Goal: Transaction & Acquisition: Purchase product/service

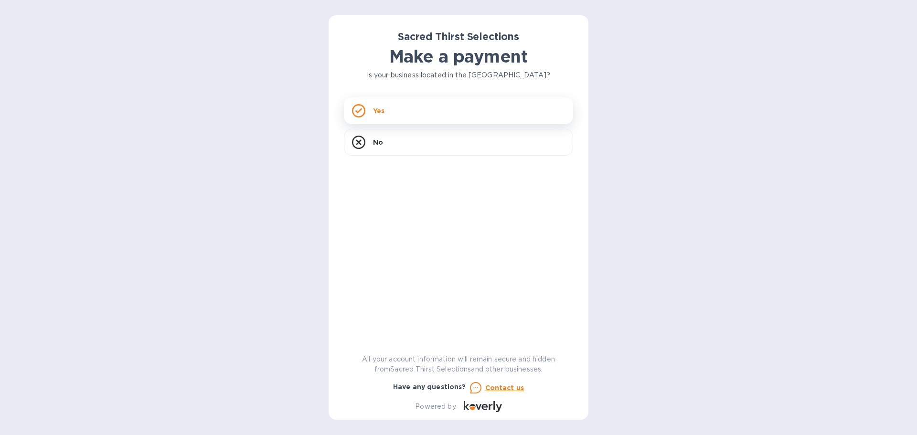
click at [412, 104] on div "Yes" at bounding box center [458, 110] width 229 height 27
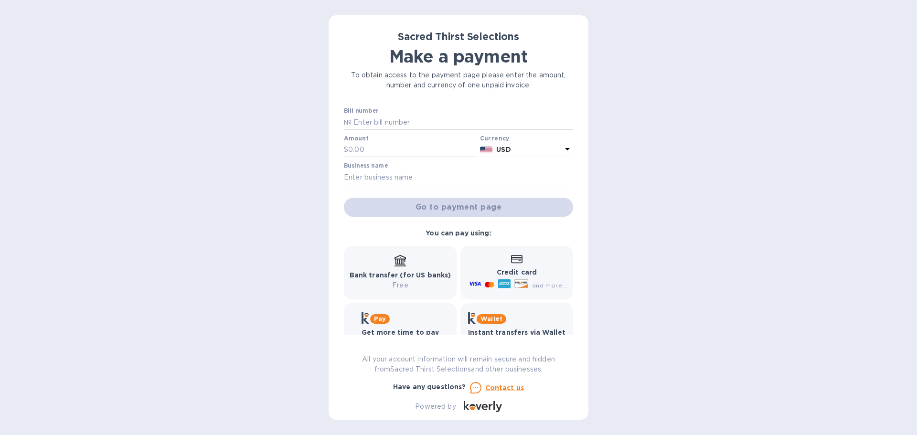
click at [386, 122] on input "text" at bounding box center [463, 122] width 222 height 14
click at [394, 123] on input "text" at bounding box center [463, 122] width 222 height 14
type input "52862"
click at [387, 151] on input "text" at bounding box center [412, 150] width 128 height 14
type input "3,743"
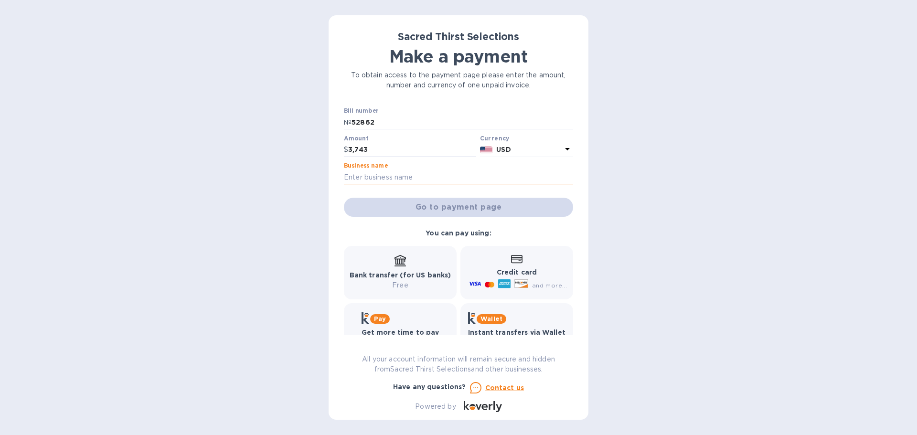
click at [398, 178] on input "text" at bounding box center [458, 177] width 229 height 14
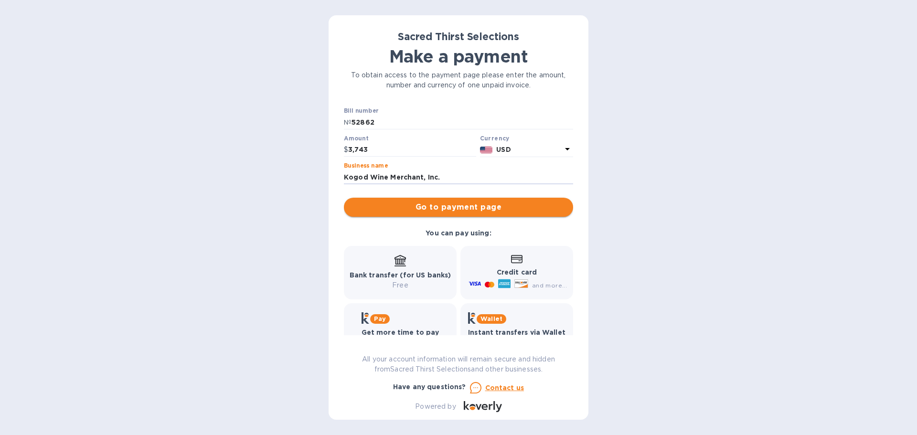
type input "Kogod Wine Merchant, Inc."
click at [490, 215] on button "Go to payment page" at bounding box center [458, 207] width 229 height 19
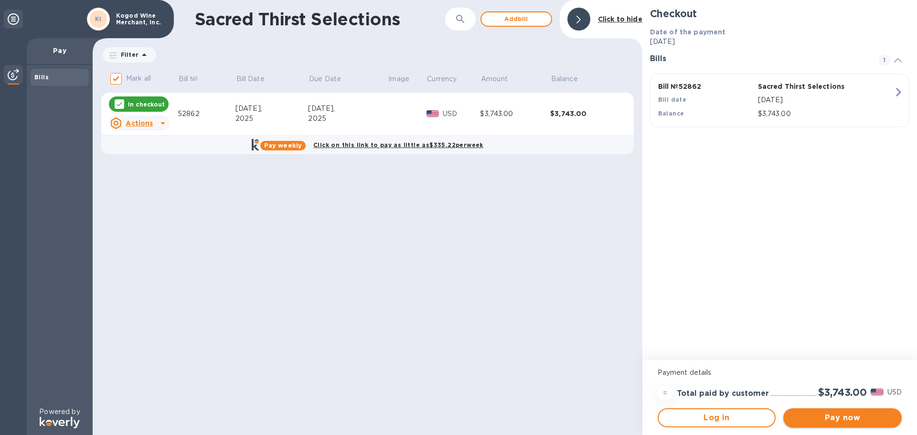
click at [856, 419] on span "Pay now" at bounding box center [842, 417] width 103 height 11
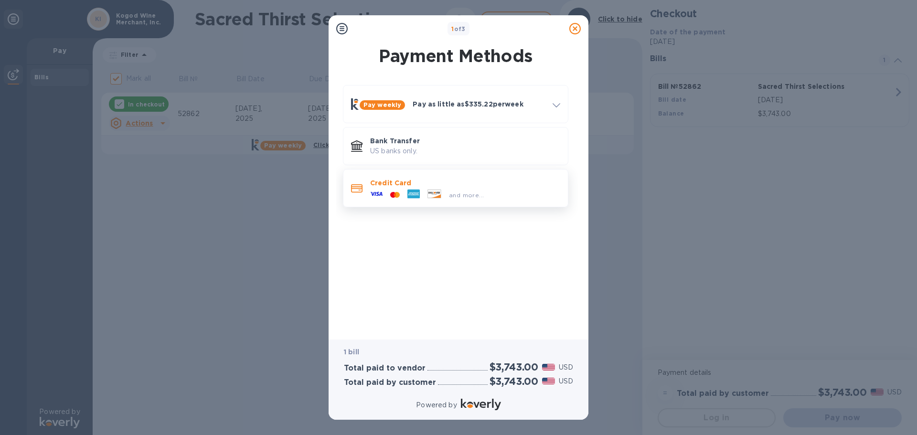
click at [472, 194] on span "and more..." at bounding box center [466, 195] width 35 height 7
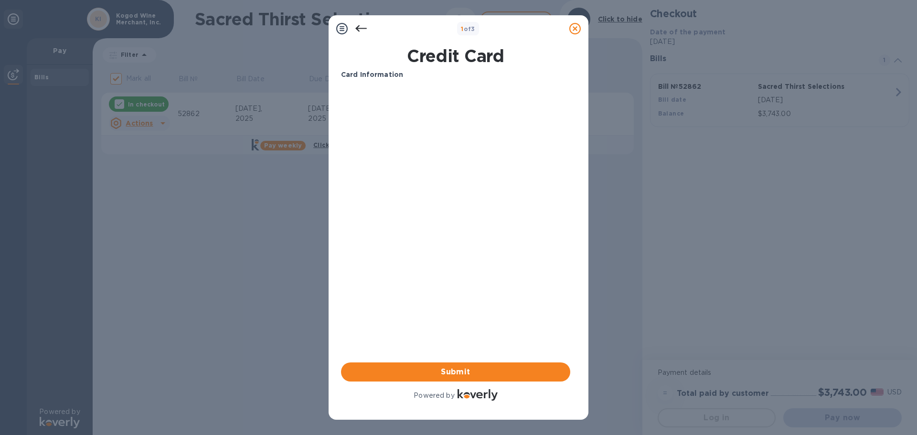
click at [435, 167] on div "Card Information Your browser does not support iframes Submit Powered by" at bounding box center [455, 236] width 229 height 333
click at [433, 170] on div "Card Information Your browser does not support iframes Submit Powered by" at bounding box center [455, 236] width 229 height 333
click at [438, 224] on div "Card Information Your browser does not support iframes Submit Powered by" at bounding box center [455, 236] width 229 height 333
click at [358, 28] on icon at bounding box center [361, 28] width 11 height 11
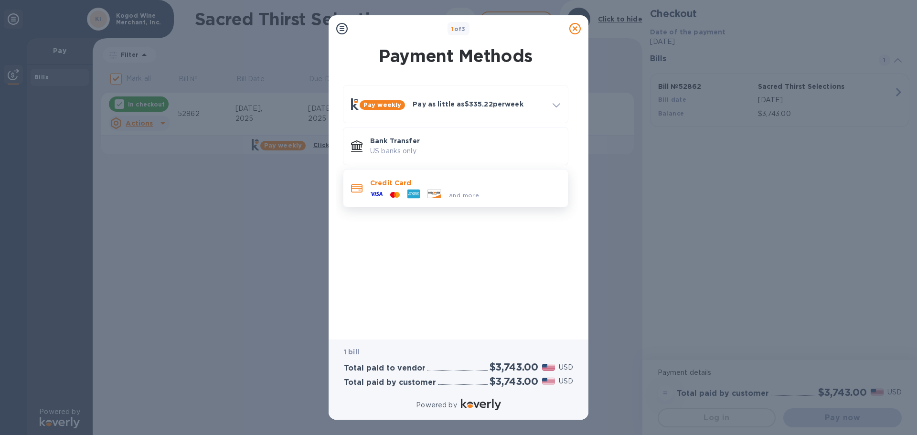
click at [473, 193] on span "and more..." at bounding box center [466, 195] width 35 height 7
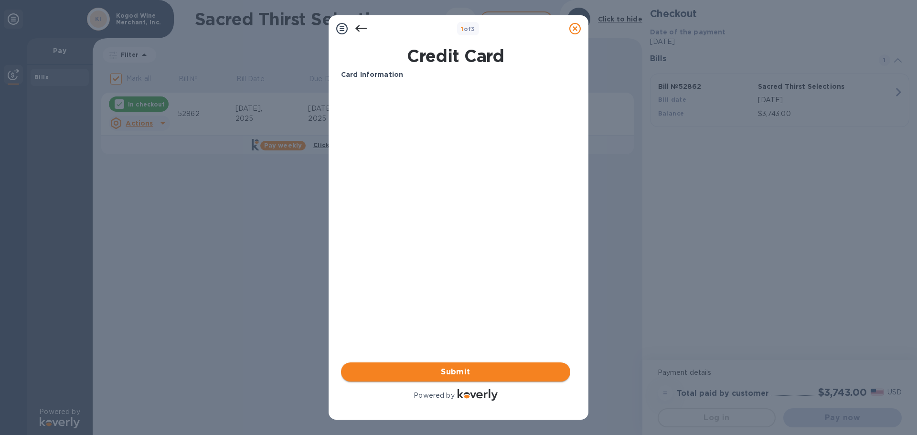
click at [474, 365] on button "Submit" at bounding box center [455, 372] width 229 height 19
click at [364, 27] on icon at bounding box center [361, 28] width 11 height 11
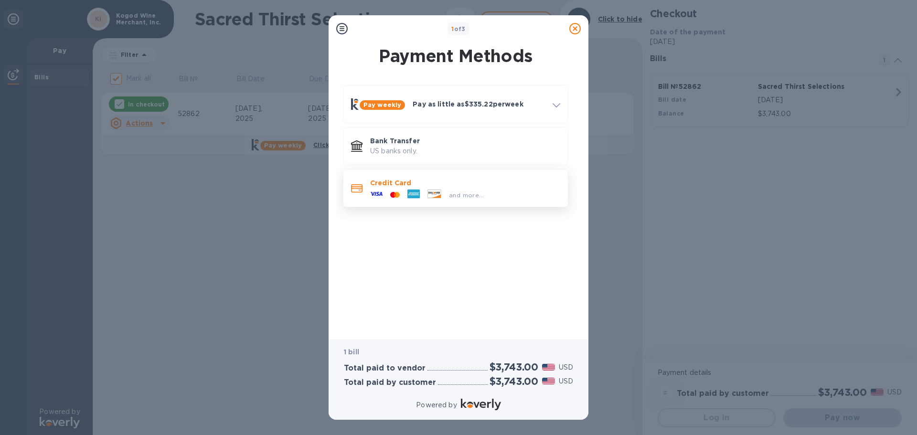
click at [424, 192] on div at bounding box center [435, 195] width 22 height 11
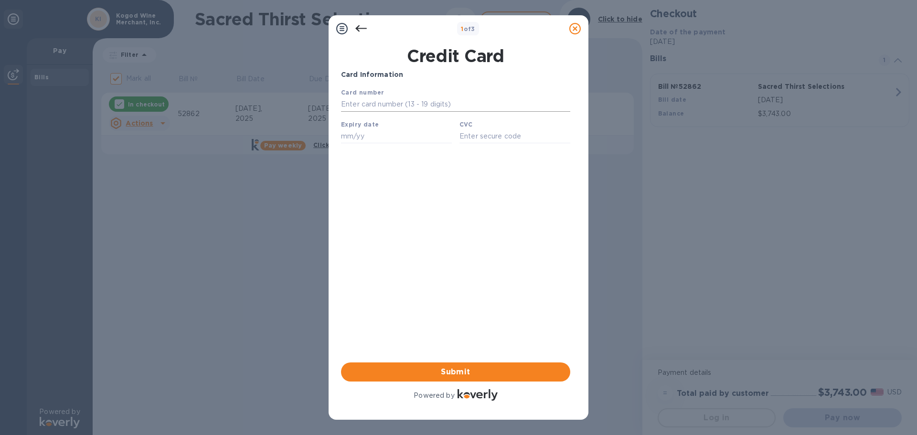
click at [399, 104] on input "text" at bounding box center [455, 104] width 229 height 14
click at [418, 102] on input "text" at bounding box center [455, 104] width 229 height 14
type input "[CREDIT_CARD_NUMBER]"
click at [399, 137] on input "text" at bounding box center [396, 136] width 111 height 14
type input "03/29"
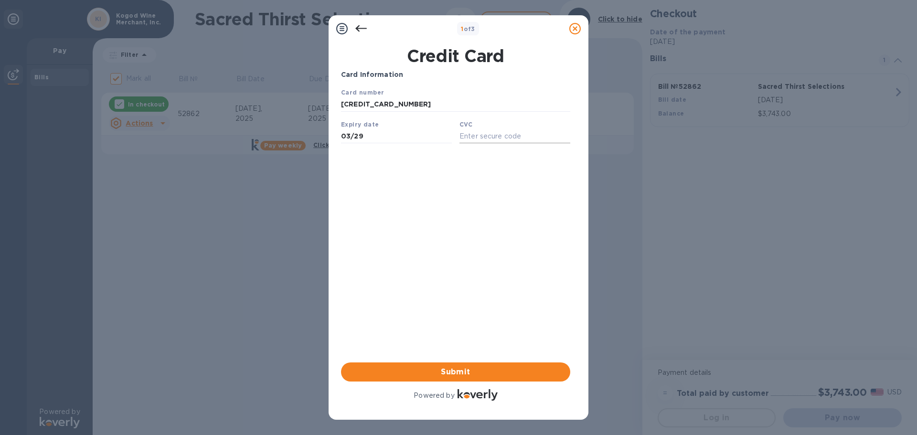
click at [476, 137] on input "text" at bounding box center [515, 136] width 111 height 14
type input "7044"
click at [468, 370] on span "Submit" at bounding box center [456, 372] width 214 height 11
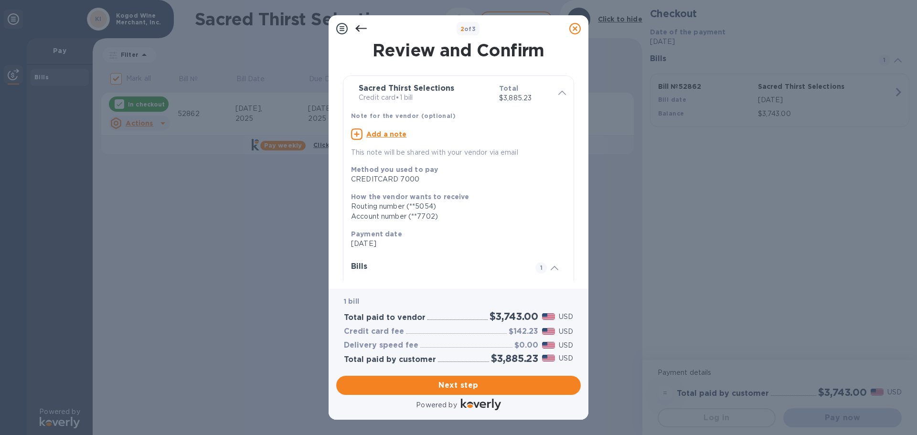
click at [366, 29] on icon at bounding box center [361, 28] width 11 height 11
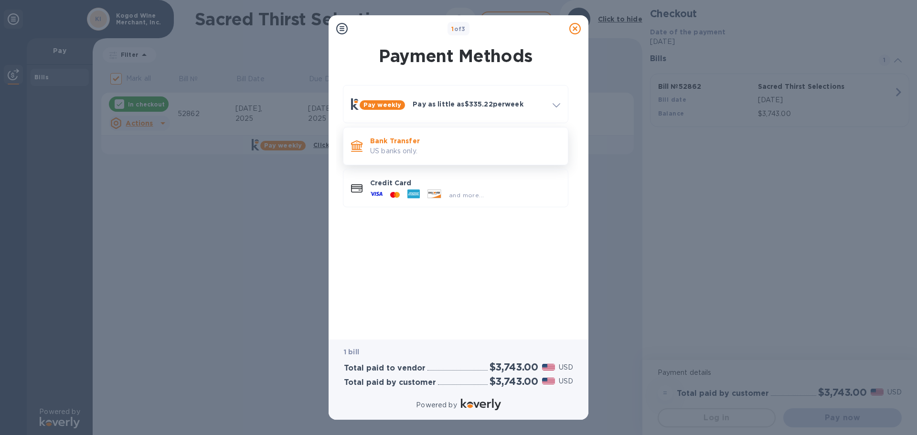
click at [441, 148] on p "US banks only." at bounding box center [465, 151] width 190 height 10
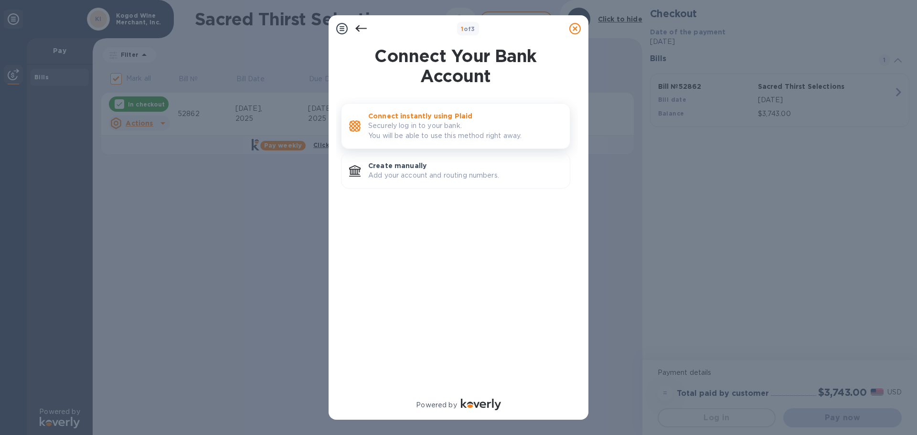
click at [500, 123] on p "Securely log in to your bank. You will be able to use this method right away." at bounding box center [465, 131] width 194 height 20
